Goal: Information Seeking & Learning: Understand process/instructions

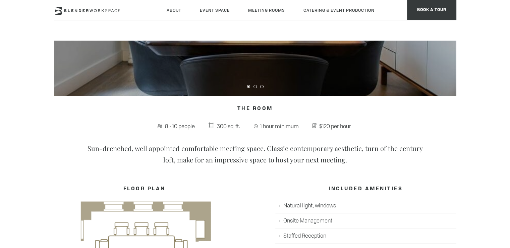
scroll to position [279, 0]
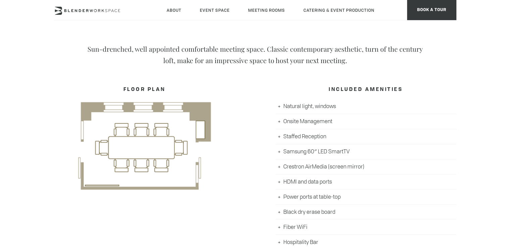
drag, startPoint x: 512, startPoint y: 37, endPoint x: 515, endPoint y: 103, distance: 66.2
click at [510, 103] on html "Skip to main content About Neighborhood Global Collective Journal Event Space T…" at bounding box center [255, 231] width 510 height 1021
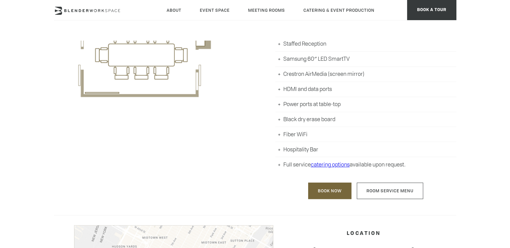
scroll to position [373, 0]
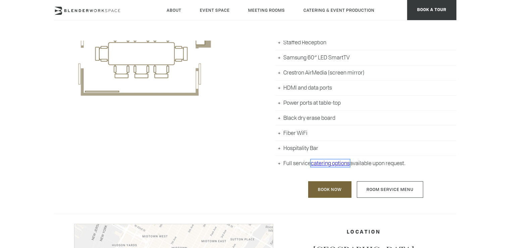
click at [331, 165] on link "catering options" at bounding box center [330, 162] width 39 height 7
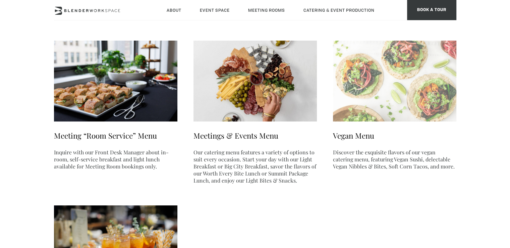
scroll to position [69, 0]
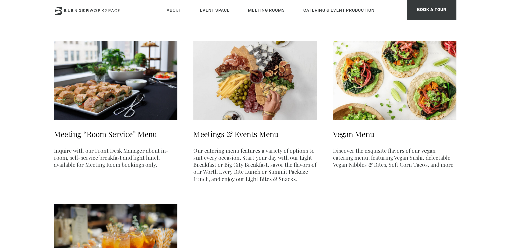
click at [309, 200] on ul "Meeting “Room Service” Menu Inquire with our Front Desk Manager about in-room, …" at bounding box center [255, 185] width 403 height 295
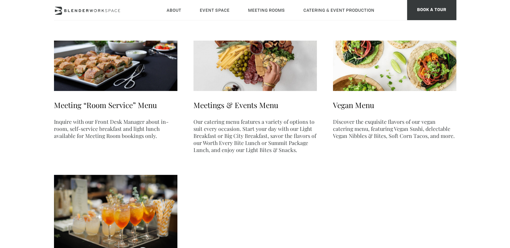
scroll to position [79, 0]
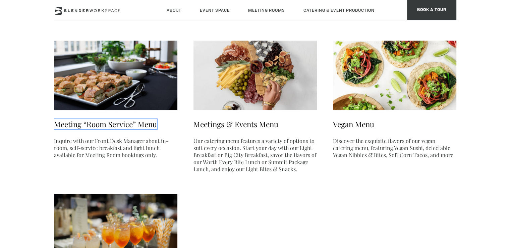
click at [122, 123] on link "Meeting “Room Service” Menu" at bounding box center [105, 124] width 103 height 10
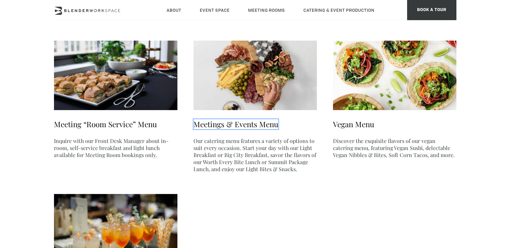
click at [244, 124] on link "Meetings & Events Menu" at bounding box center [236, 124] width 85 height 10
